Goal: Transaction & Acquisition: Obtain resource

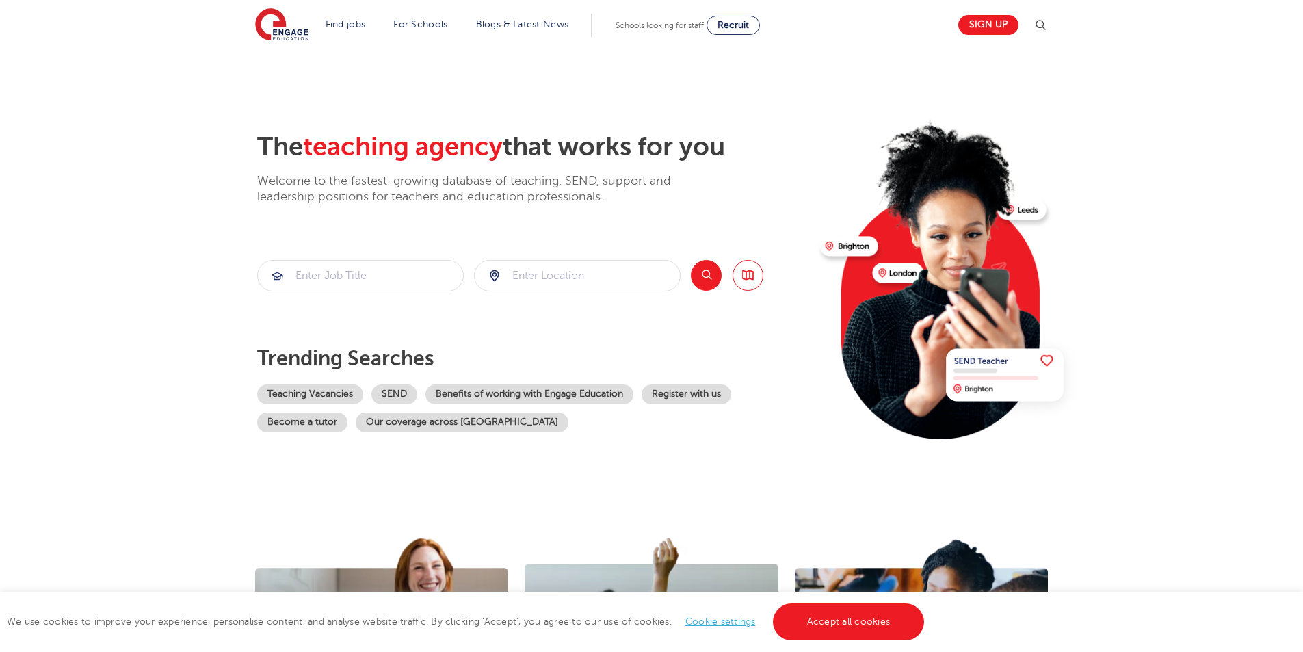
click at [1127, 201] on section "The teaching agency that works for you Welcome to the fastest-growing database …" at bounding box center [651, 275] width 1303 height 452
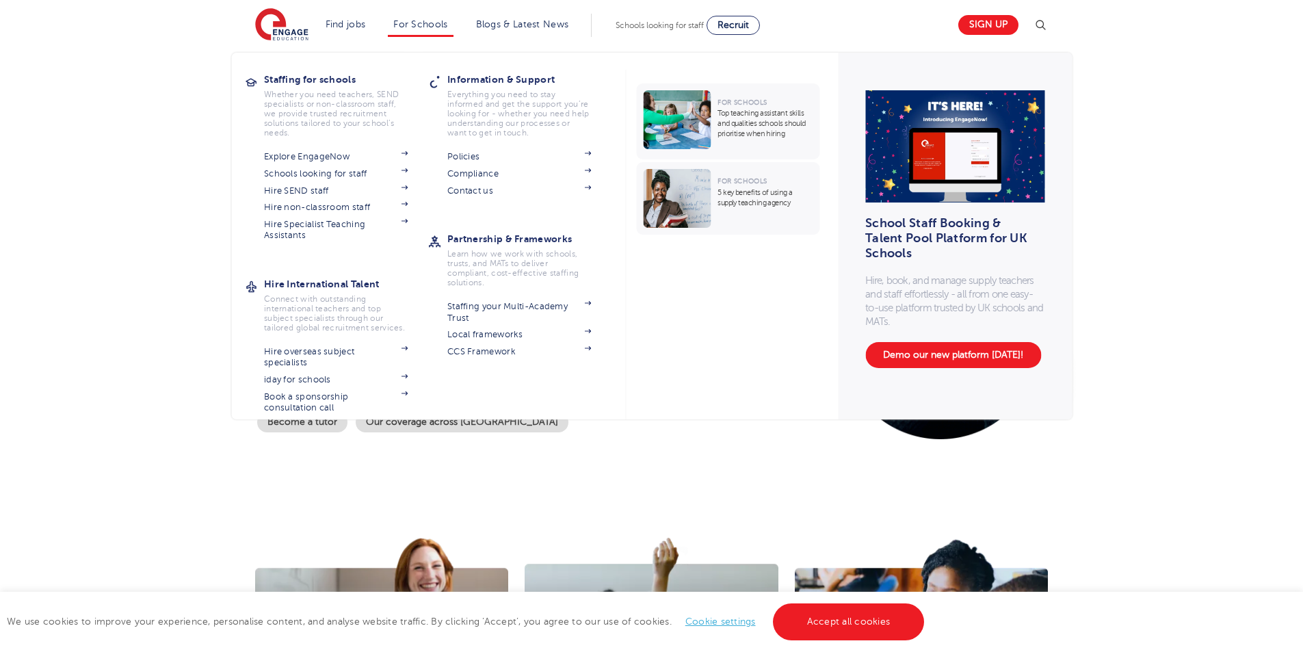
click at [403, 30] on li "For Schools Staffing for schools Whether you need teachers, SEND specialists or…" at bounding box center [420, 25] width 65 height 23
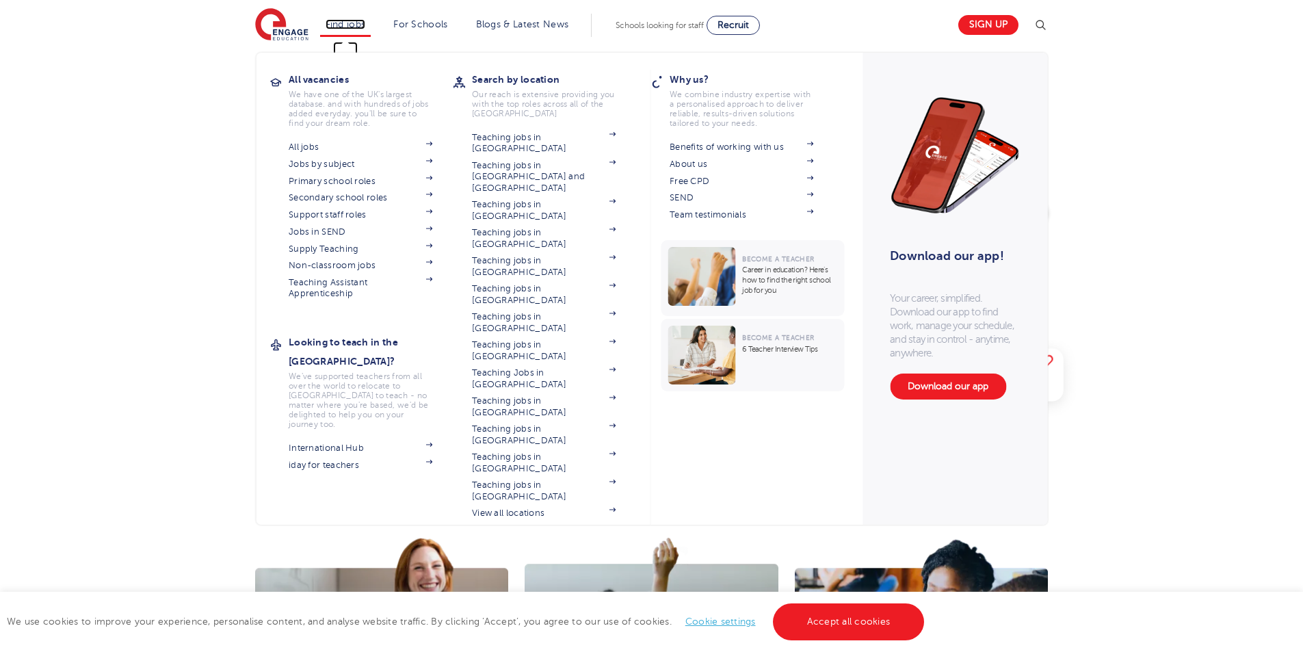
click at [366, 25] on link "Find jobs" at bounding box center [346, 24] width 40 height 10
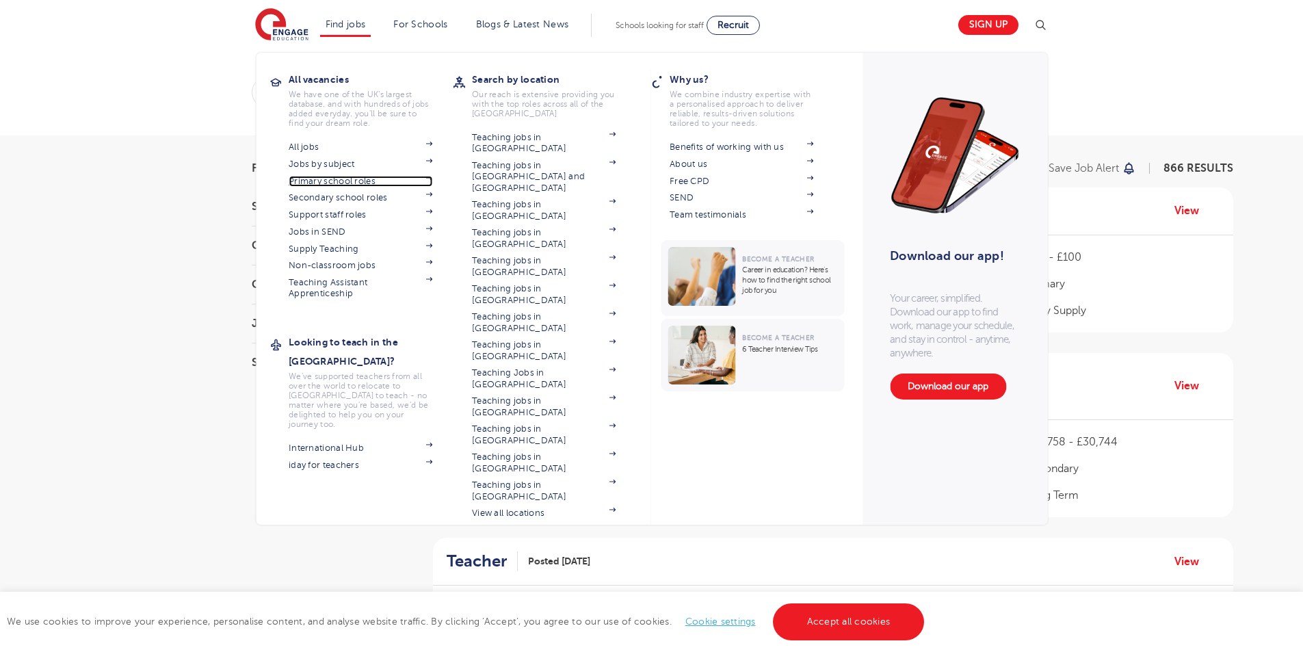
click at [381, 181] on link "Primary school roles" at bounding box center [361, 181] width 144 height 11
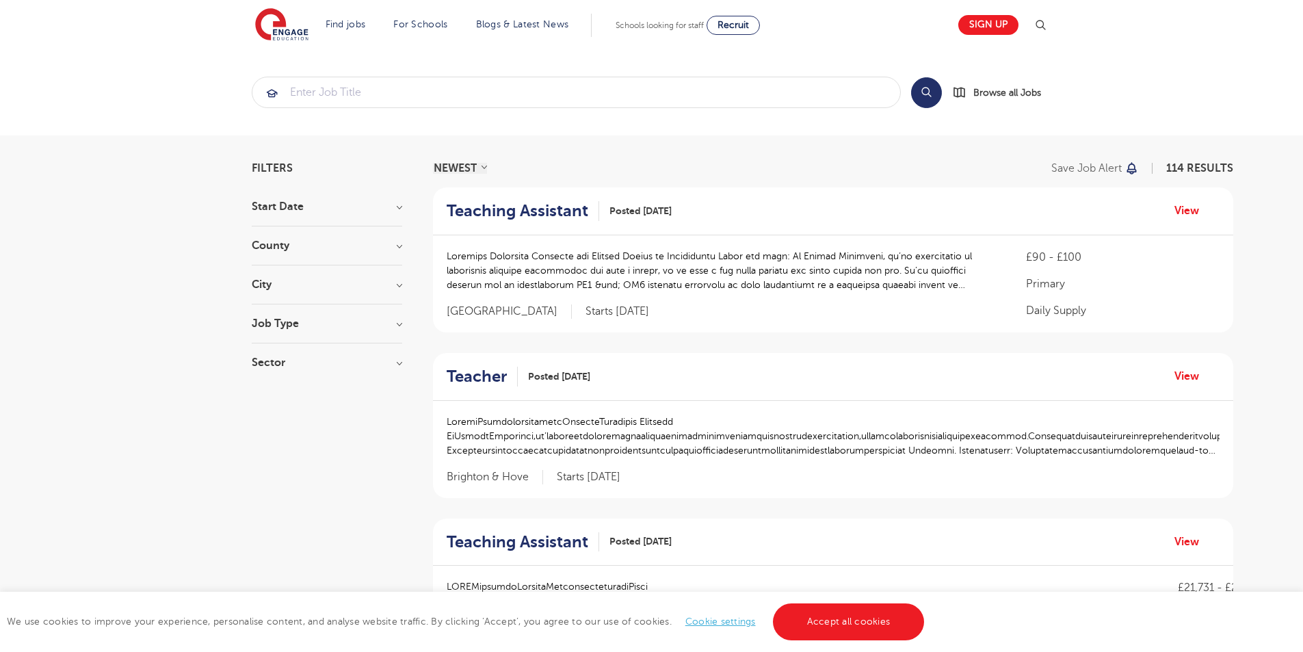
click at [399, 326] on h3 "Job Type" at bounding box center [327, 323] width 151 height 11
click at [272, 374] on label "Daily Supply 19" at bounding box center [312, 373] width 81 height 18
click at [272, 374] on input "Daily Supply 19" at bounding box center [276, 371] width 9 height 9
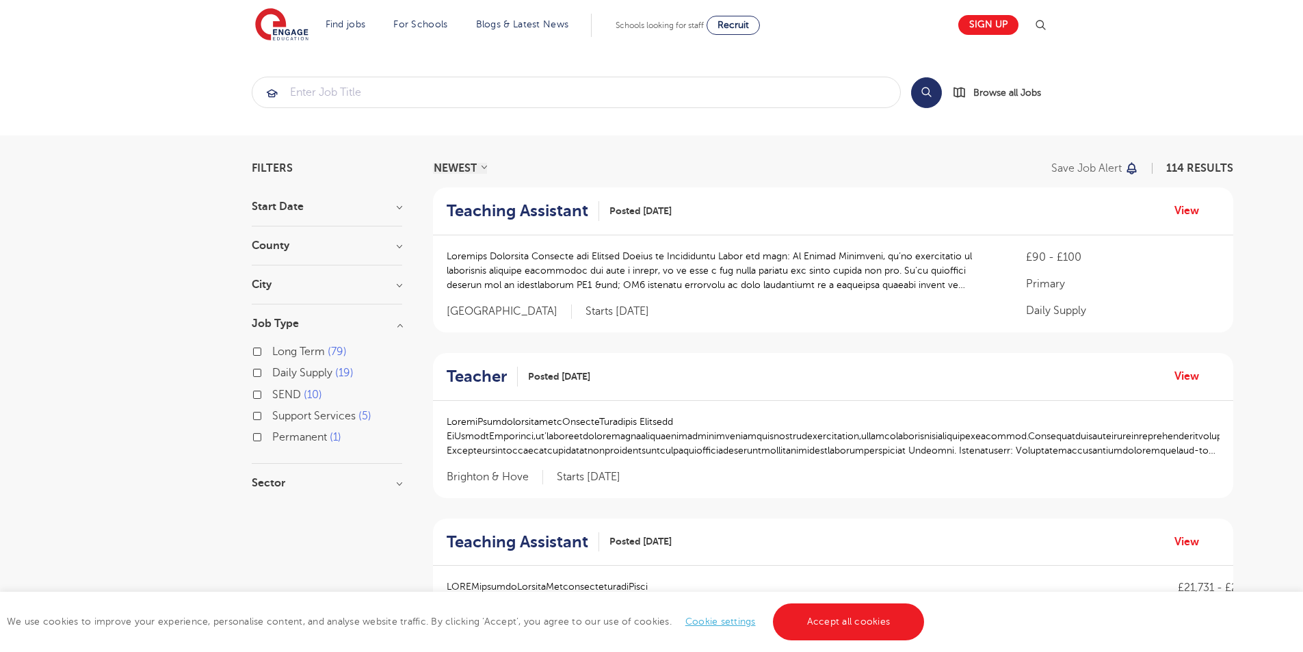
checkbox input "true"
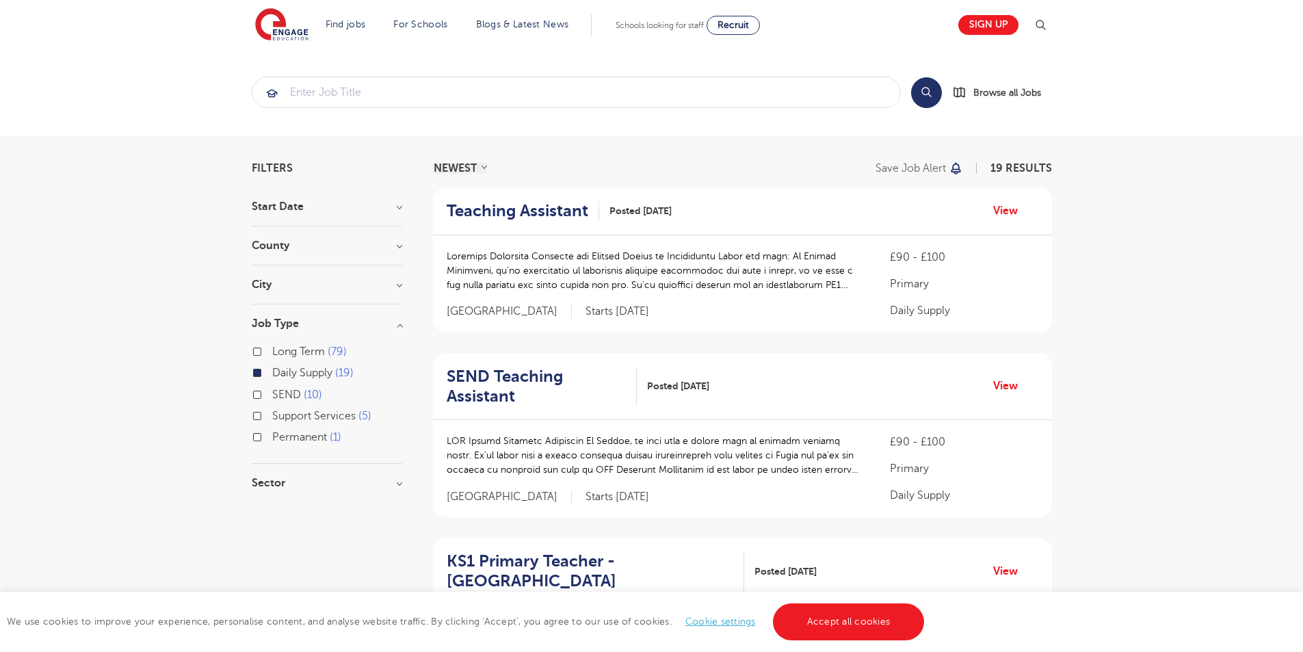
click at [400, 322] on h3 "Job Type" at bounding box center [327, 323] width 151 height 11
click at [398, 362] on h3 "Sector" at bounding box center [327, 362] width 151 height 11
click at [395, 364] on h3 "Sector" at bounding box center [327, 362] width 151 height 11
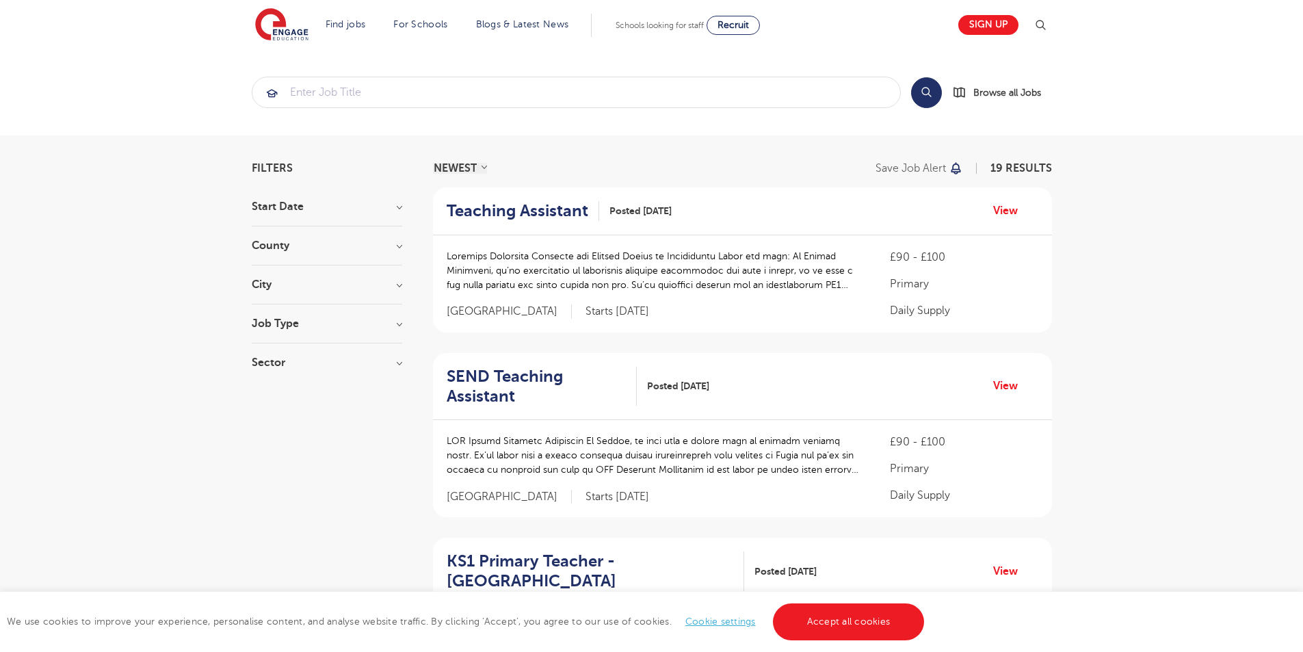
click at [400, 246] on h3 "County" at bounding box center [327, 245] width 151 height 11
click at [296, 399] on button "Show more" at bounding box center [281, 399] width 58 height 12
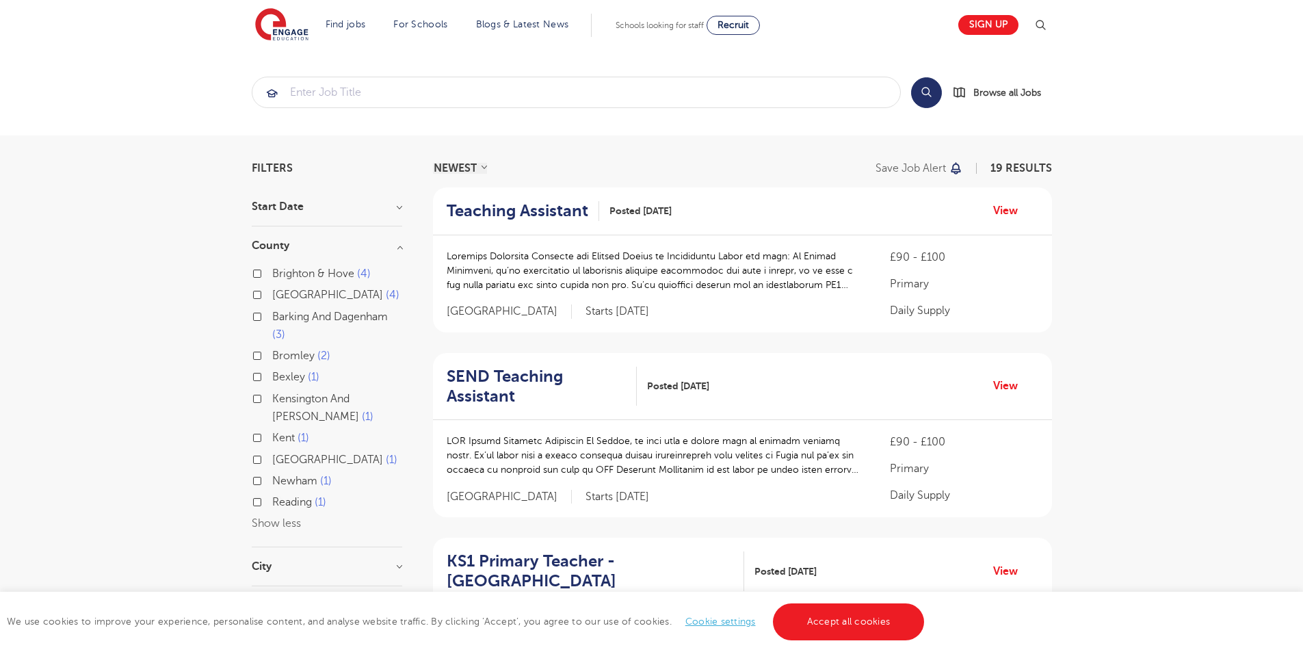
click at [285, 525] on button "Show less" at bounding box center [276, 523] width 49 height 12
click at [276, 402] on button "Show more" at bounding box center [281, 399] width 58 height 12
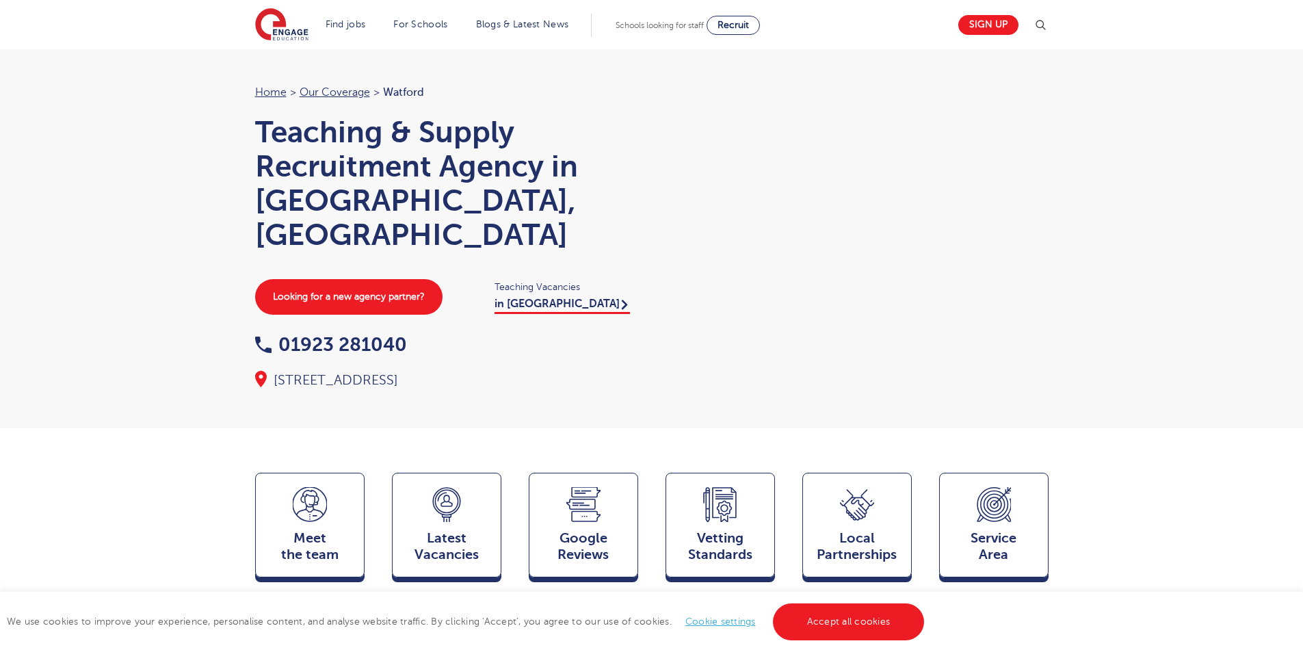
click at [1103, 302] on div "Home > Our coverage > Watford Teaching & Supply Recruitment Agency in Watford, …" at bounding box center [651, 214] width 1303 height 428
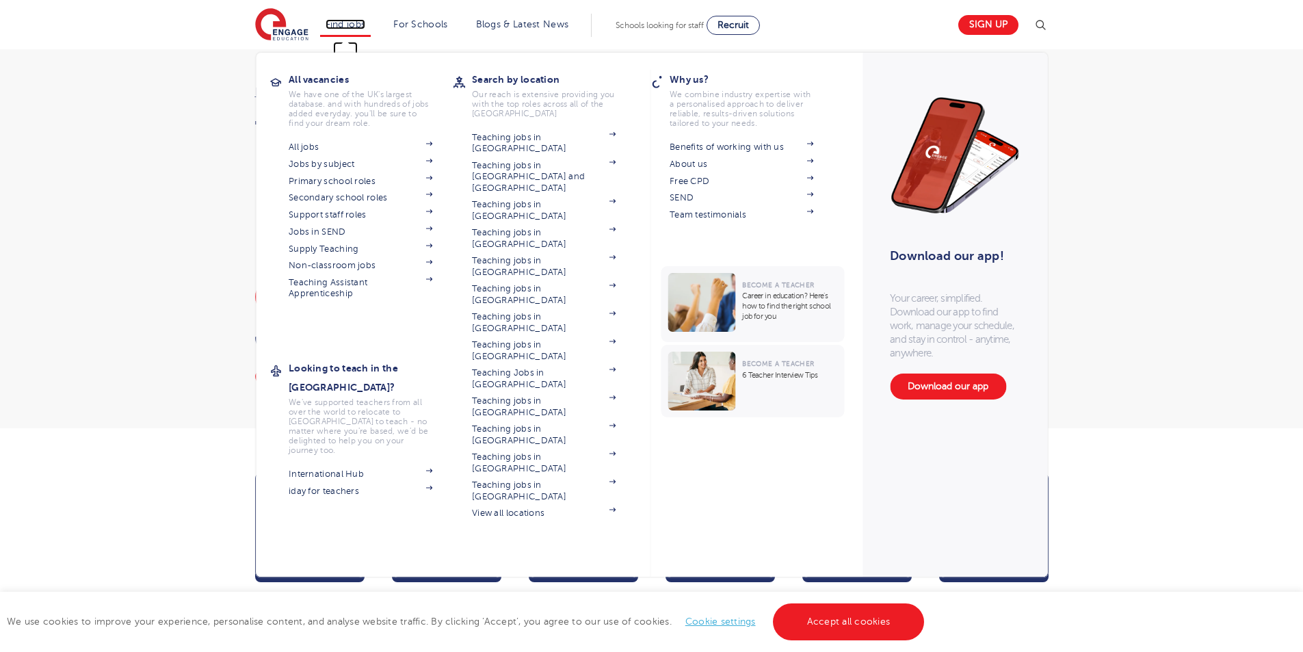
click at [348, 21] on link "Find jobs" at bounding box center [346, 24] width 40 height 10
